Goal: Contribute content: Contribute content

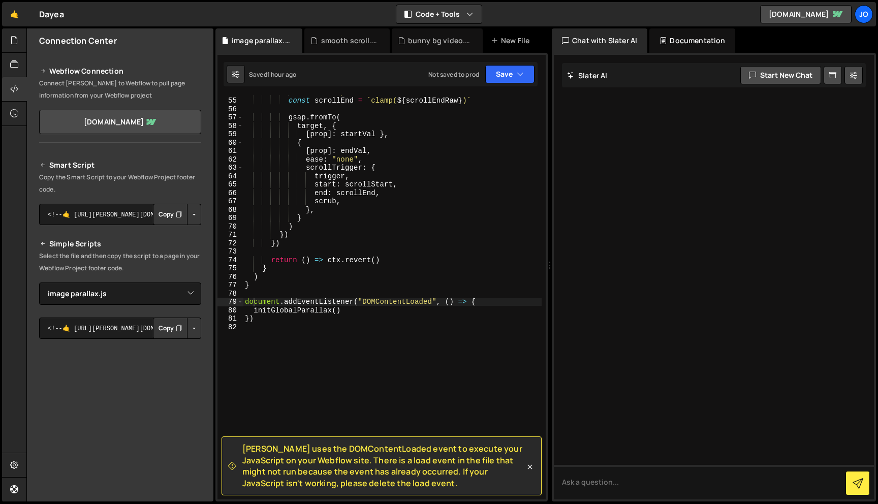
select select "48517"
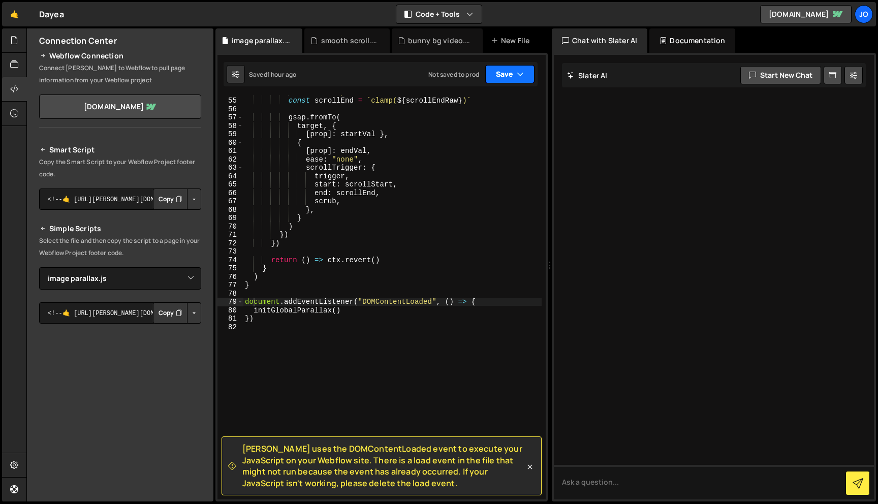
click at [527, 77] on button "Save" at bounding box center [509, 74] width 49 height 18
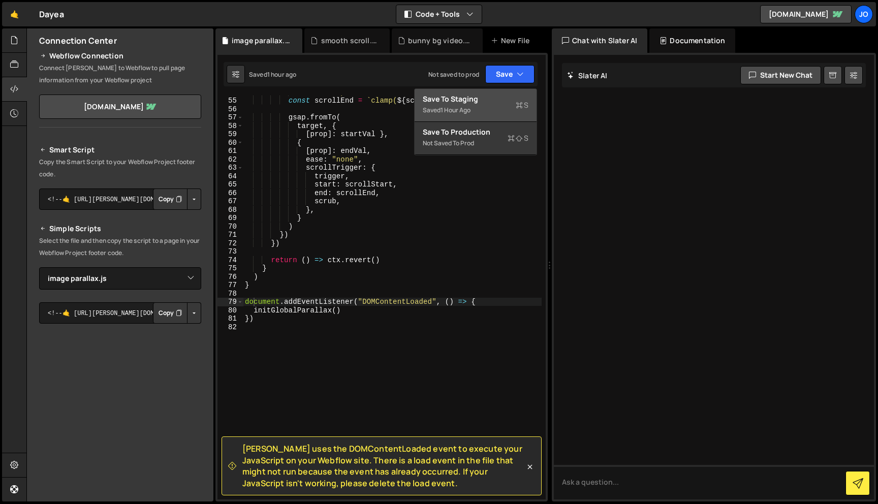
click at [499, 115] on div "Saved 1 hour ago" at bounding box center [476, 110] width 106 height 12
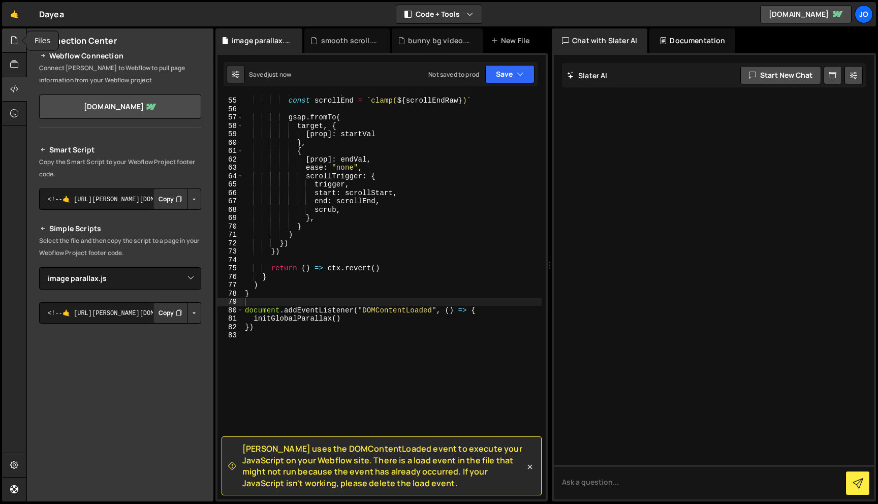
click at [15, 41] on icon at bounding box center [14, 40] width 8 height 11
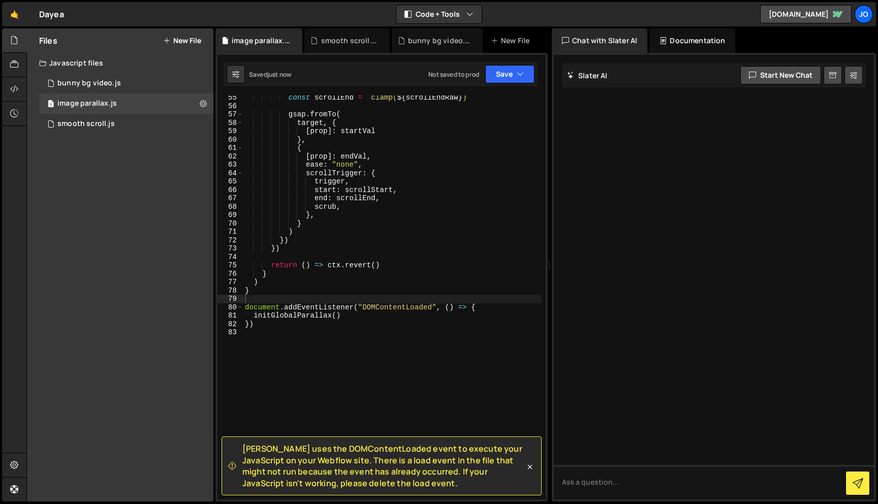
scroll to position [598, 0]
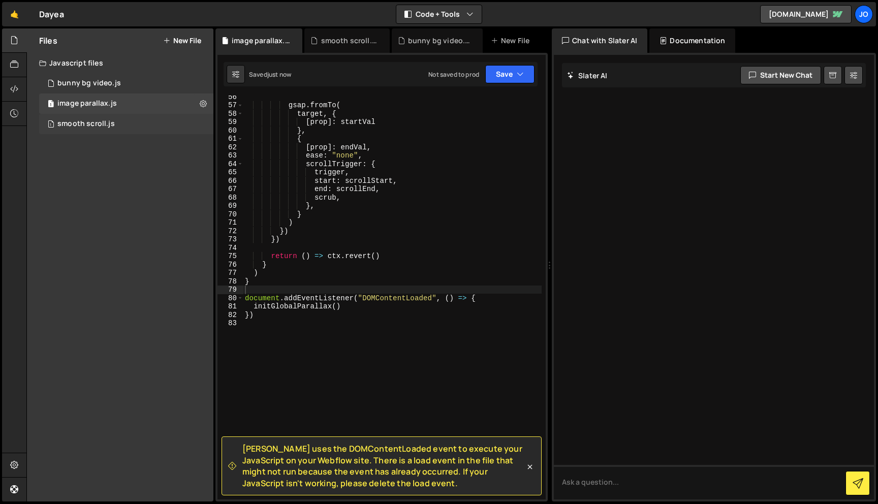
click at [97, 122] on div "smooth scroll.js" at bounding box center [85, 123] width 57 height 9
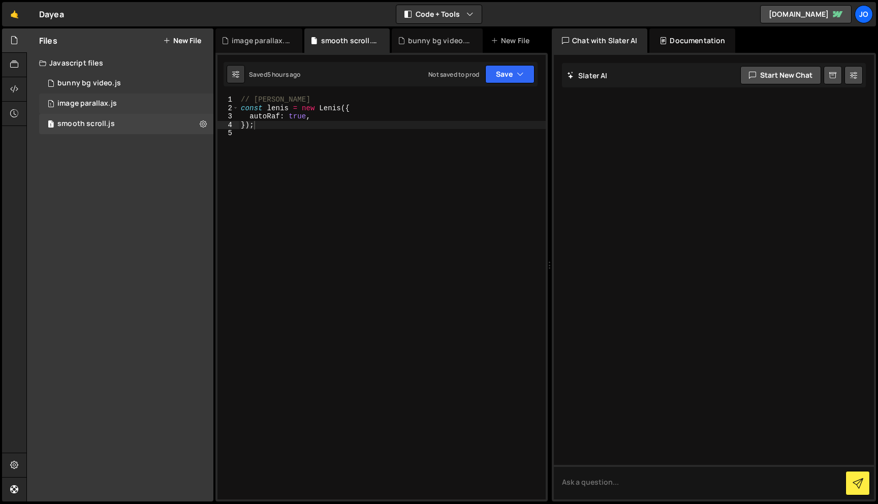
click at [96, 96] on div "1 image parallax.js 0" at bounding box center [126, 103] width 174 height 20
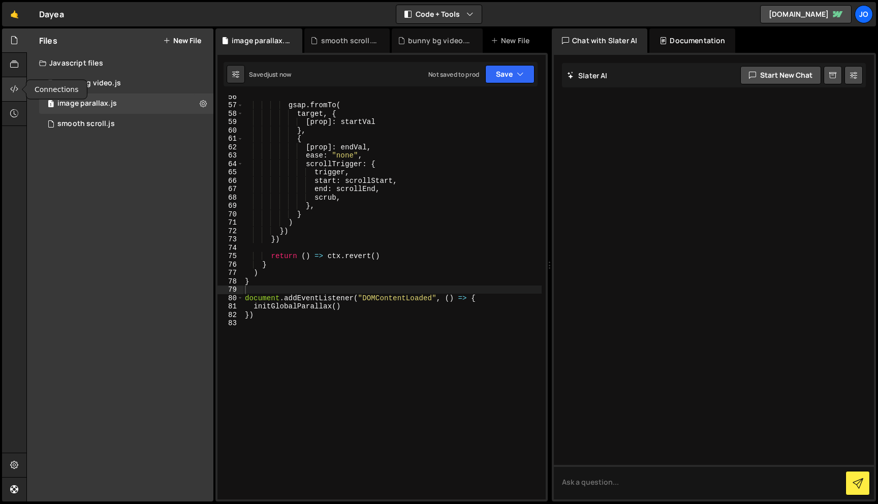
click at [15, 93] on icon at bounding box center [14, 88] width 8 height 11
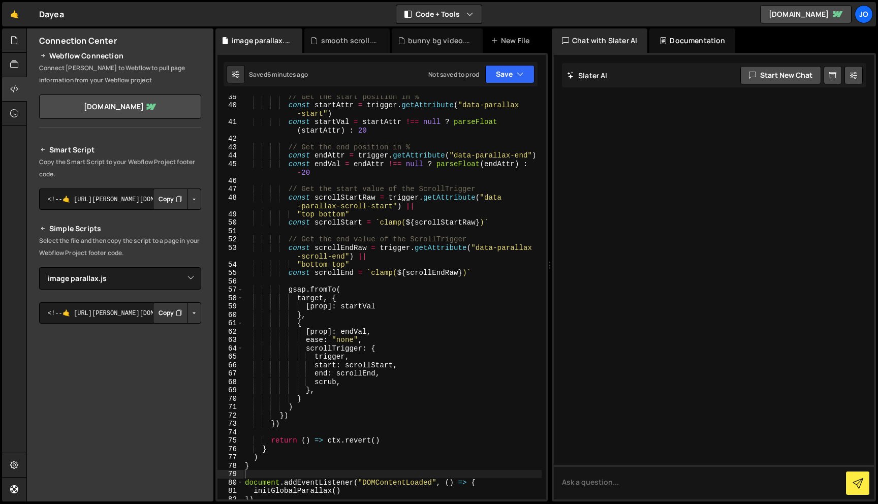
scroll to position [331, 0]
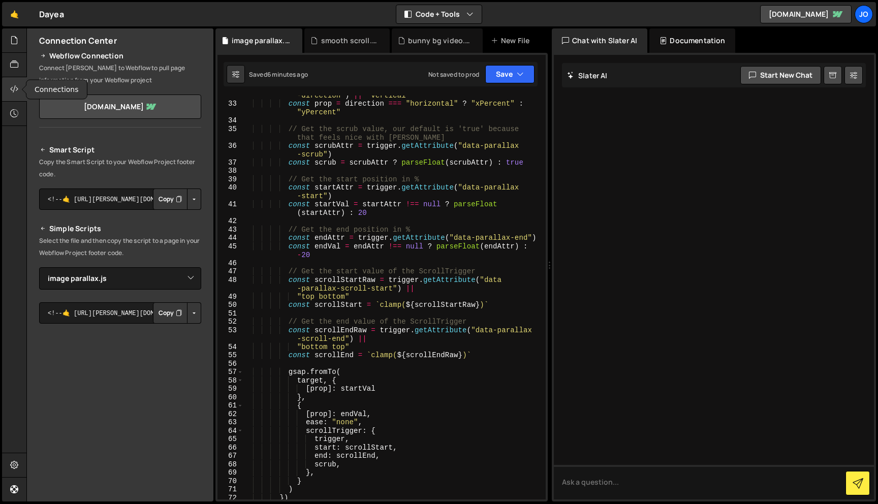
click at [19, 87] on div at bounding box center [14, 89] width 25 height 24
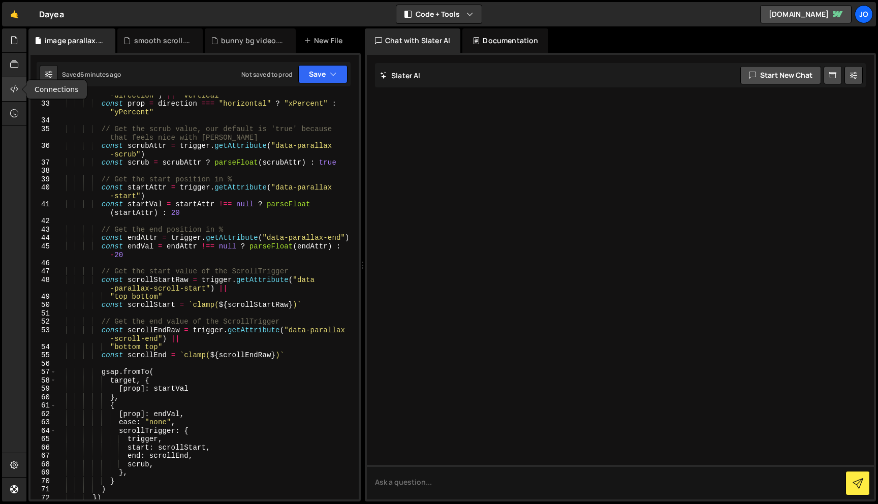
click at [13, 82] on div at bounding box center [14, 89] width 25 height 24
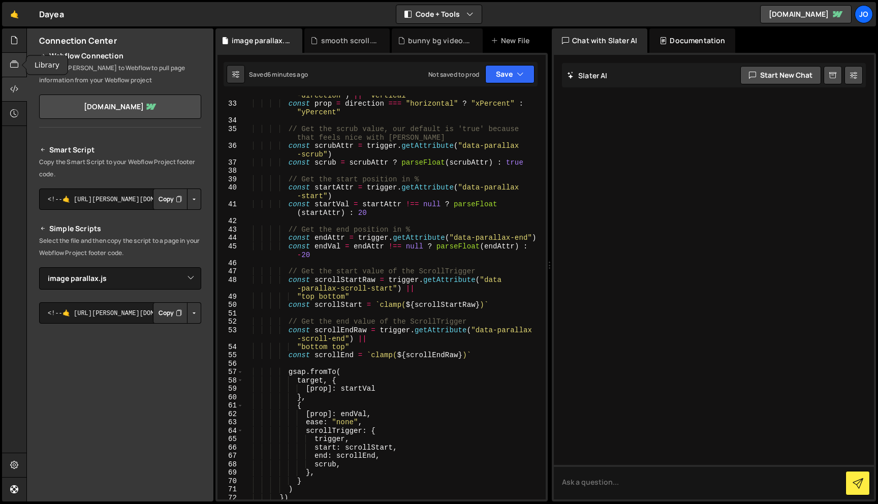
click at [13, 61] on icon at bounding box center [14, 64] width 8 height 11
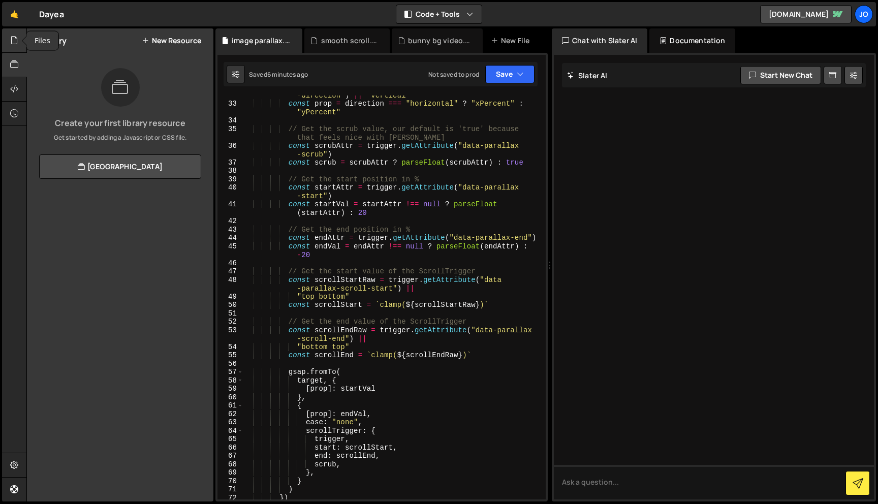
click at [10, 40] on icon at bounding box center [14, 40] width 8 height 11
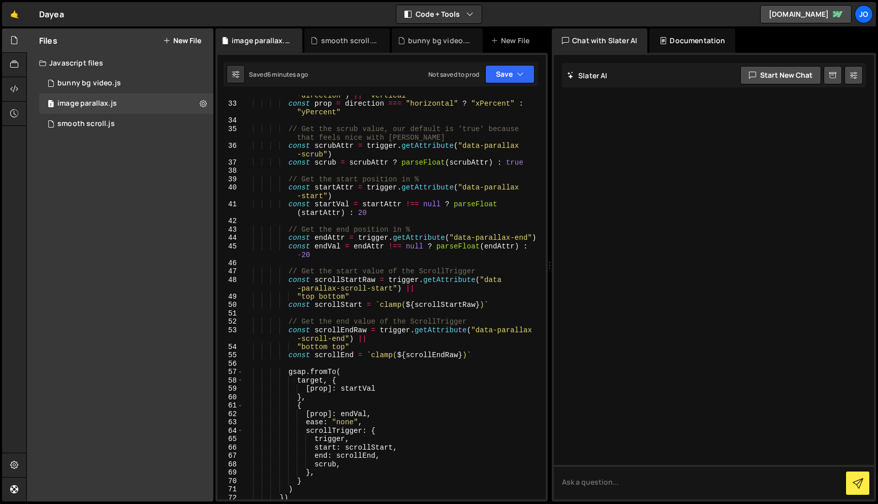
click at [118, 202] on div "Files New File Create your first file Get started by starting a Javascript or C…" at bounding box center [120, 264] width 186 height 473
click at [192, 39] on button "New File" at bounding box center [182, 41] width 38 height 8
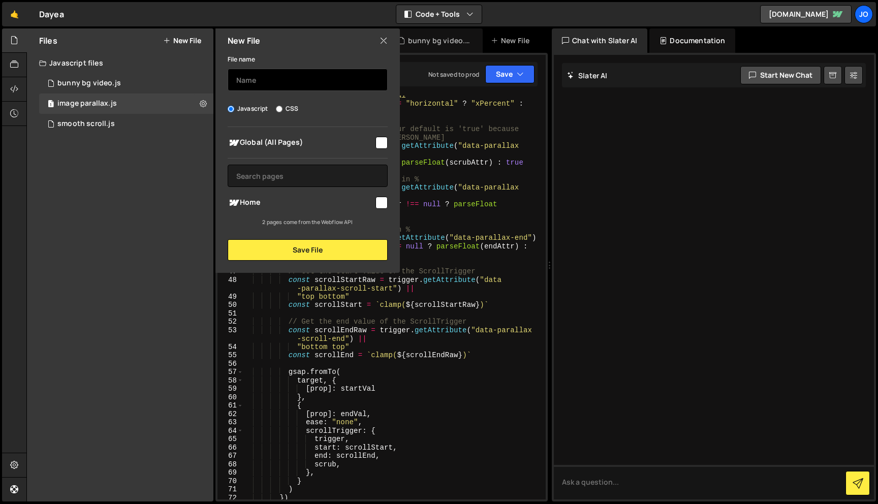
click at [290, 82] on input "text" at bounding box center [308, 80] width 160 height 22
type input "button"
click at [388, 143] on div "Global (All Pages) Home" at bounding box center [307, 177] width 184 height 100
click at [384, 143] on input "checkbox" at bounding box center [381, 143] width 12 height 12
checkbox input "true"
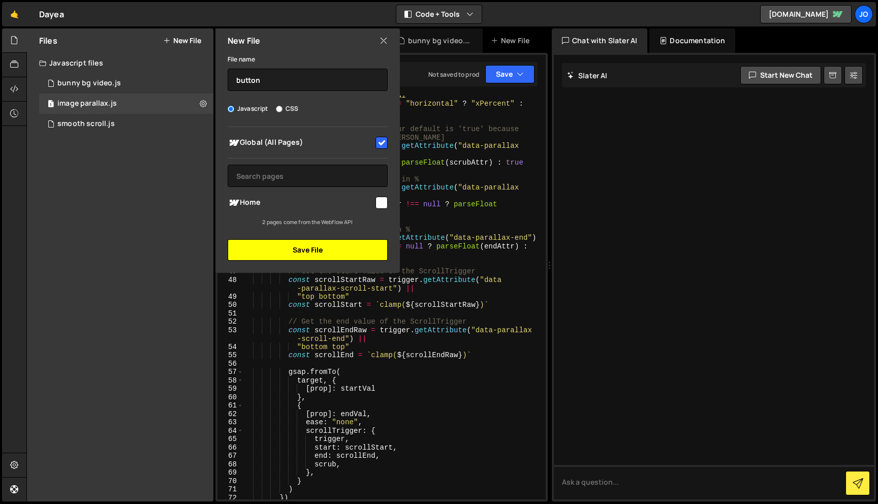
click at [357, 245] on button "Save File" at bounding box center [308, 249] width 160 height 21
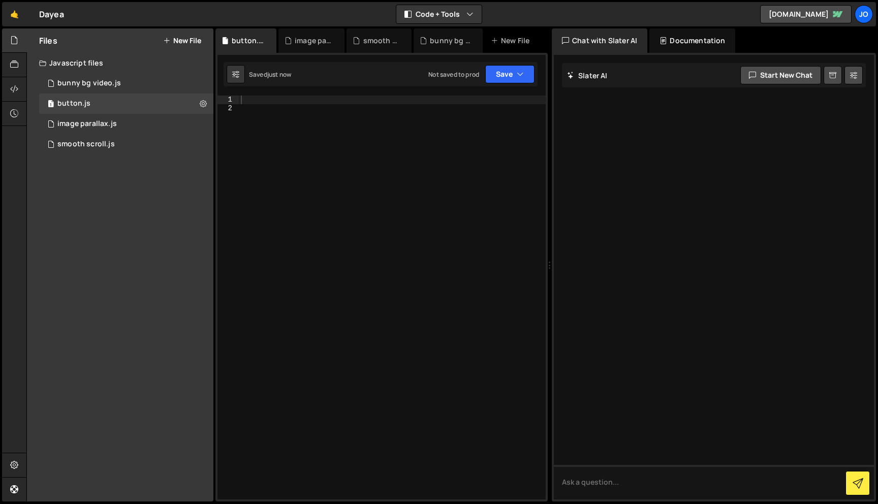
click at [402, 102] on div at bounding box center [392, 306] width 307 height 421
paste textarea "});"
type textarea "});"
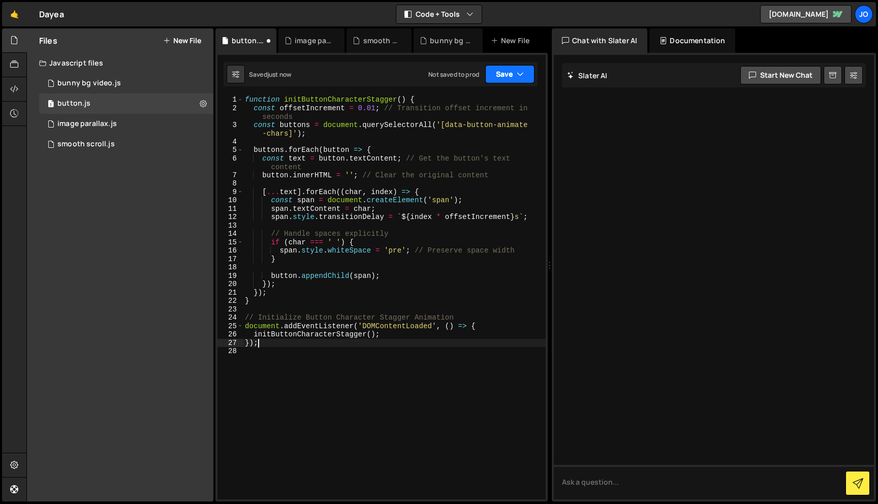
click at [527, 76] on button "Save" at bounding box center [509, 74] width 49 height 18
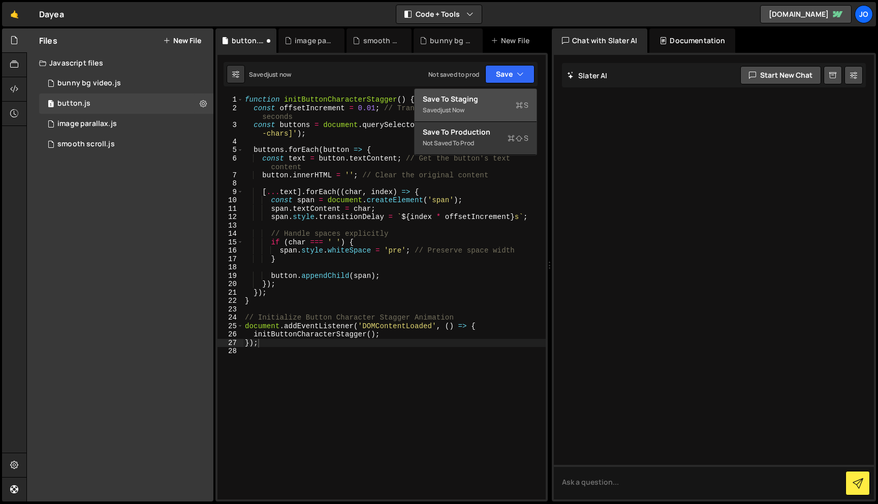
click at [485, 106] on div "Saved just now" at bounding box center [476, 110] width 106 height 12
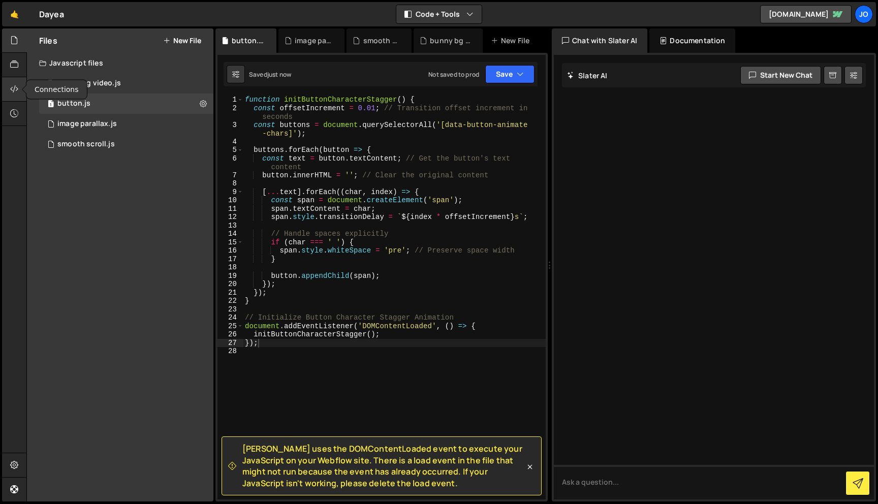
click at [7, 93] on div at bounding box center [14, 89] width 25 height 24
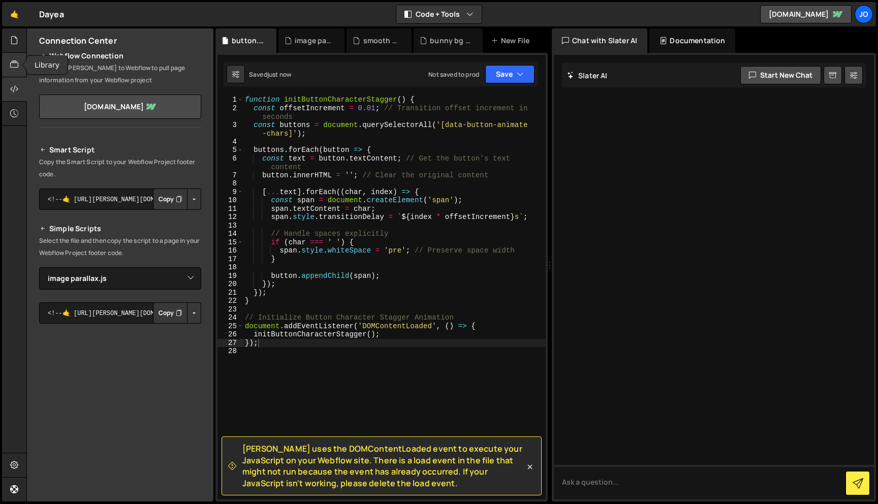
click at [14, 65] on icon at bounding box center [14, 64] width 8 height 11
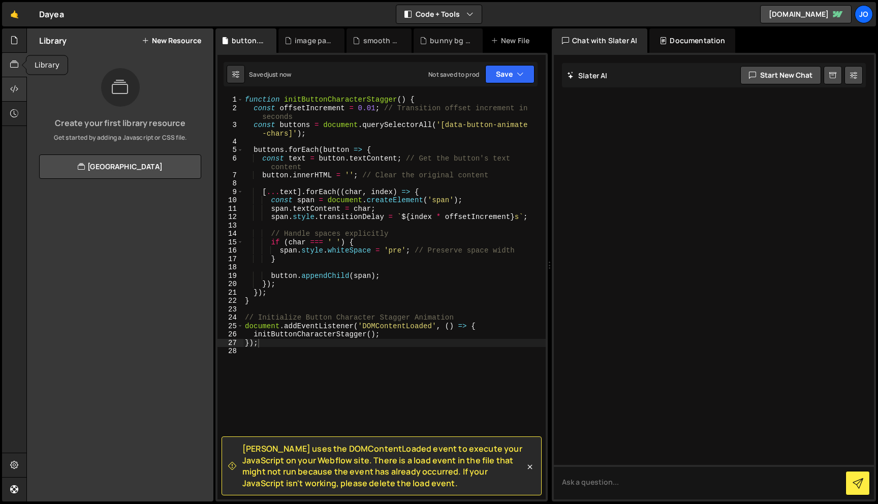
click at [5, 86] on div at bounding box center [14, 89] width 25 height 24
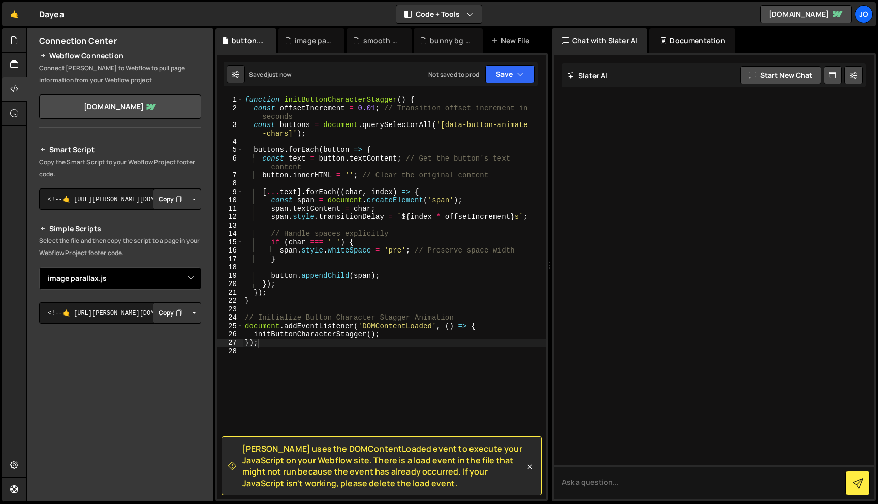
click at [188, 280] on select "Select File bunny bg video.js smooth scroll.js image parallax.js button.js" at bounding box center [120, 278] width 162 height 22
select select "48547"
click at [39, 267] on select "Select File bunny bg video.js smooth scroll.js image parallax.js button.js" at bounding box center [120, 278] width 162 height 22
click at [189, 306] on button "Button group with nested dropdown" at bounding box center [194, 312] width 14 height 21
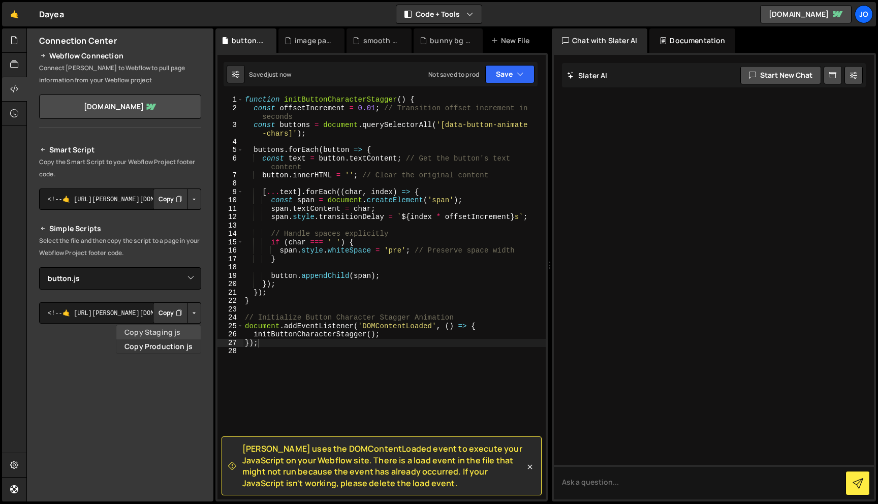
click at [184, 329] on link "Copy Staging js" at bounding box center [158, 332] width 84 height 14
